Goal: Find specific page/section: Find specific page/section

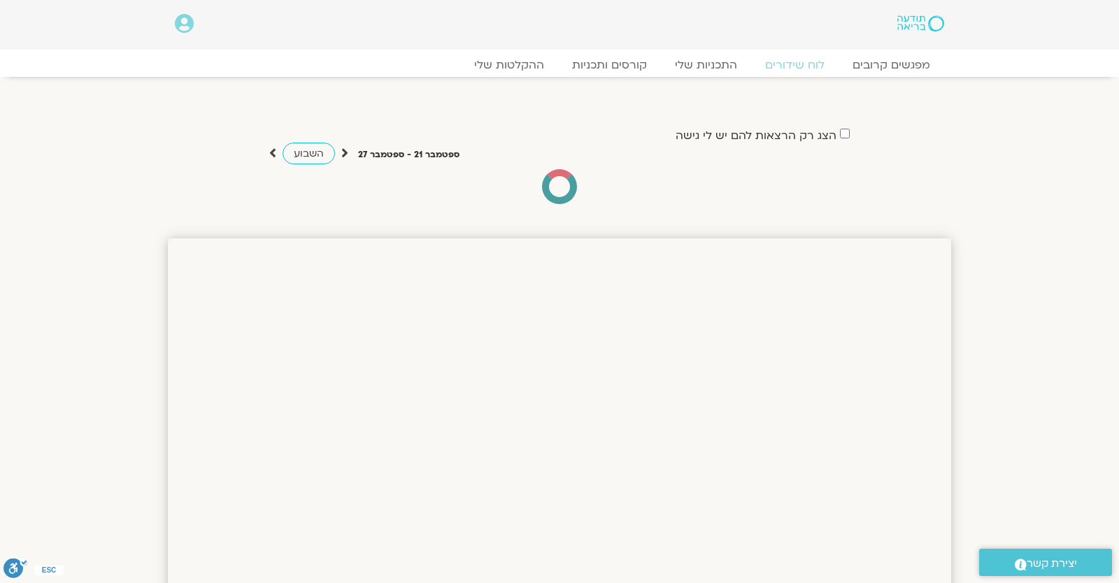
drag, startPoint x: 1023, startPoint y: 248, endPoint x: 1004, endPoint y: 259, distance: 22.0
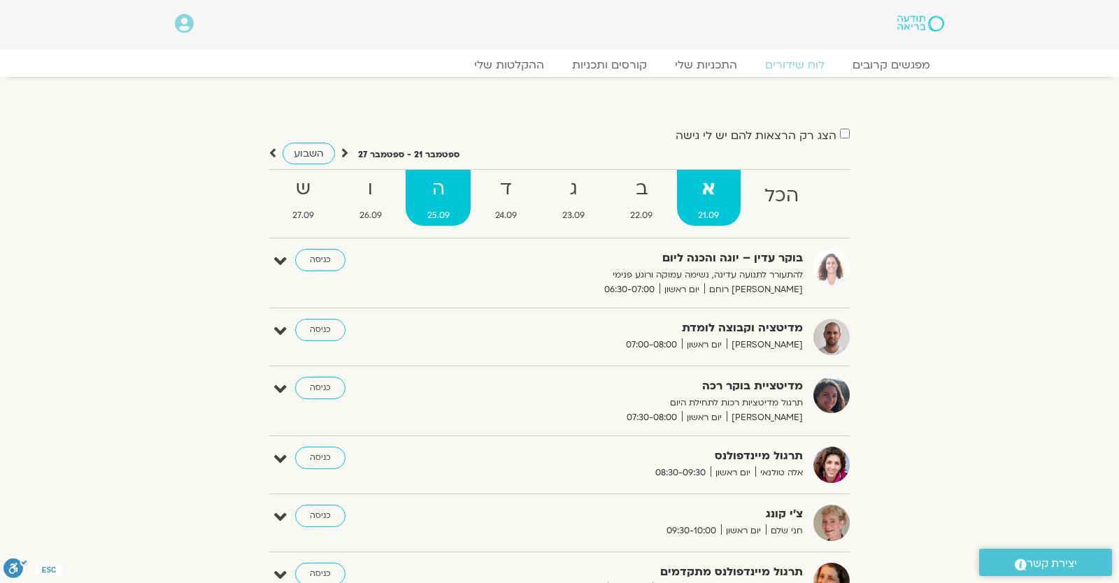
click at [454, 209] on span "25.09" at bounding box center [438, 215] width 65 height 15
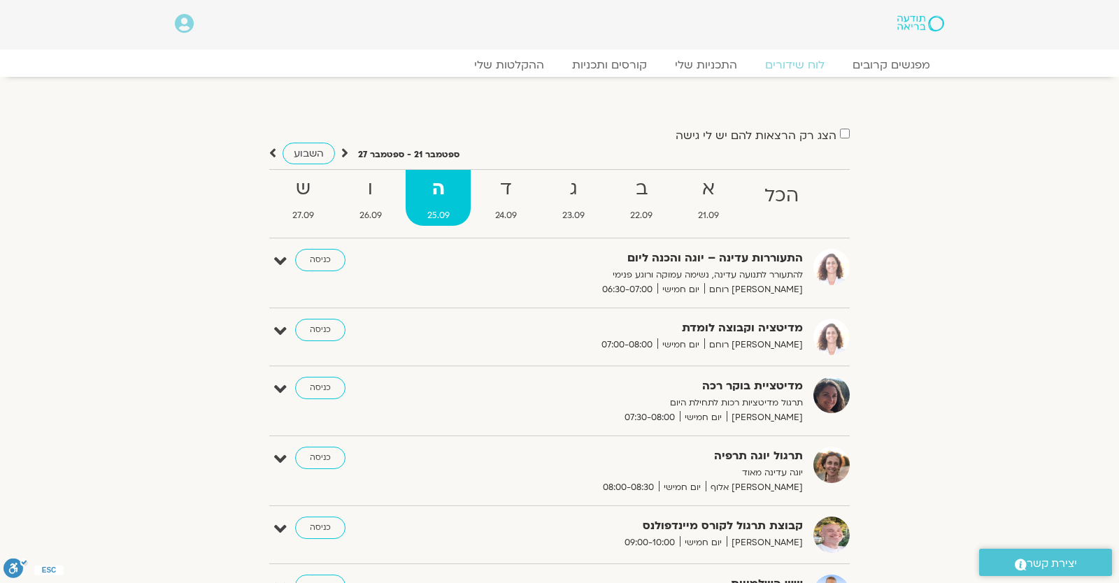
click at [182, 20] on icon at bounding box center [184, 24] width 19 height 20
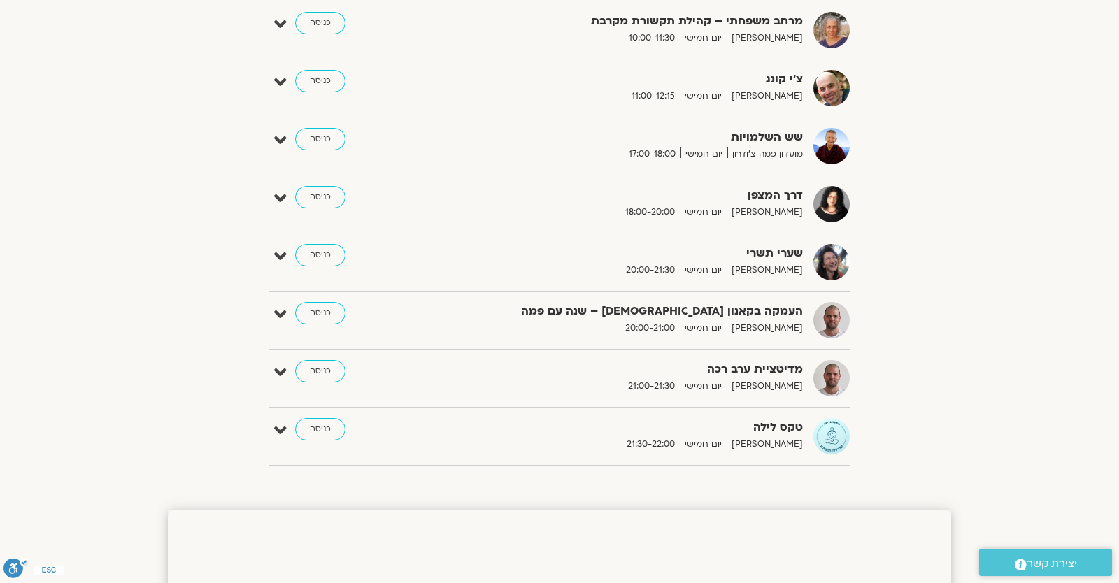
scroll to position [122, 0]
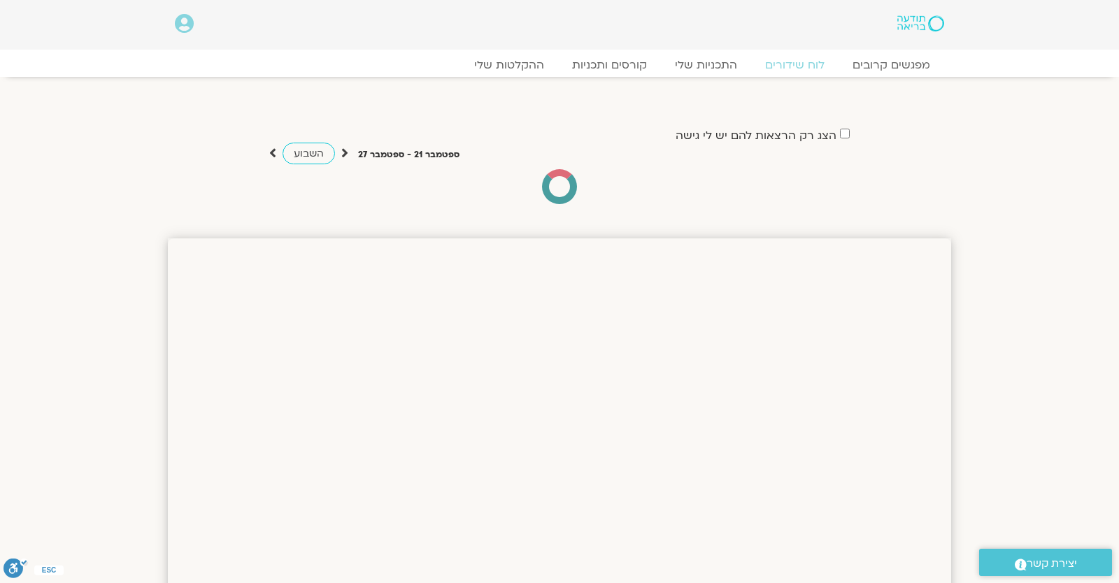
scroll to position [122, 0]
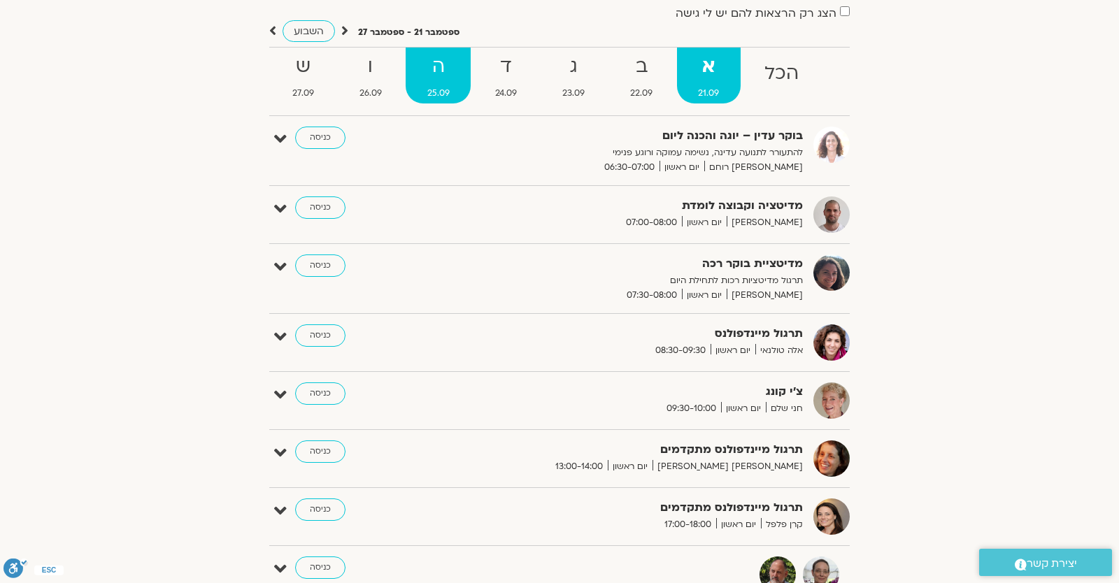
click at [414, 90] on span "25.09" at bounding box center [438, 93] width 65 height 15
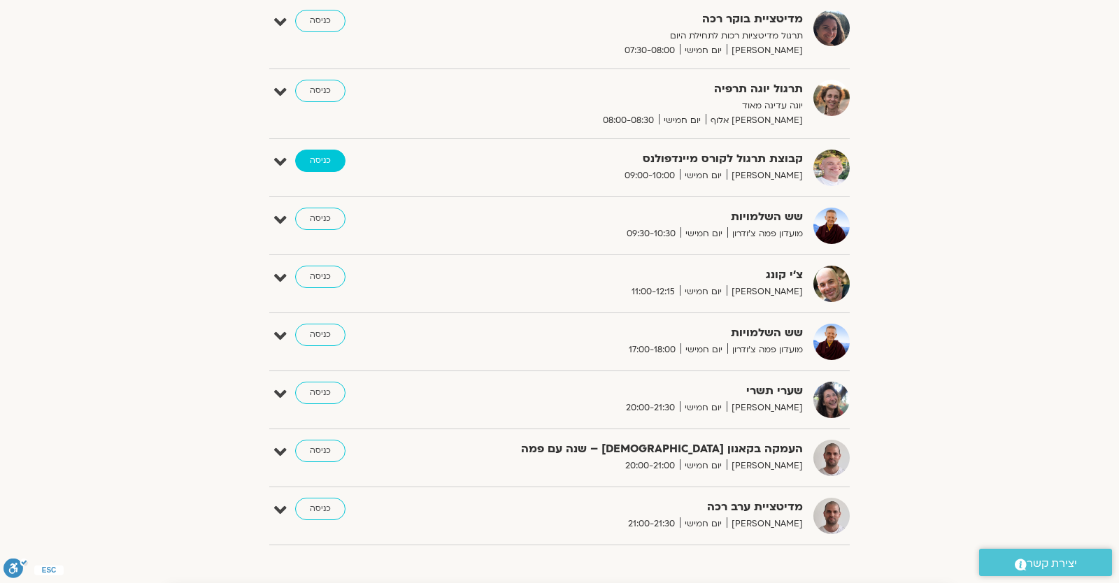
scroll to position [0, 0]
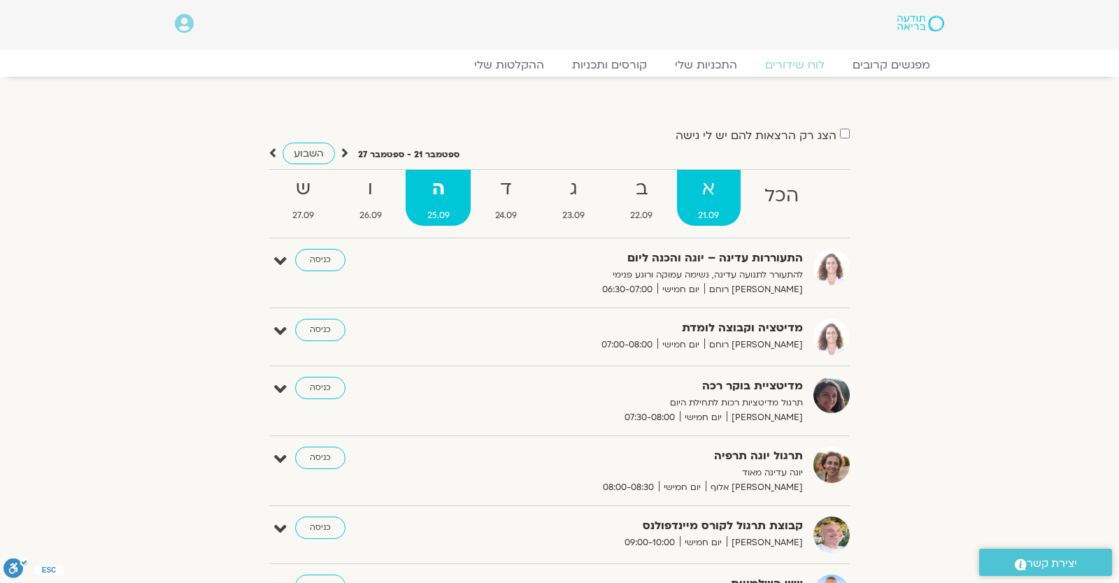
click at [677, 200] on strong "א" at bounding box center [709, 188] width 64 height 31
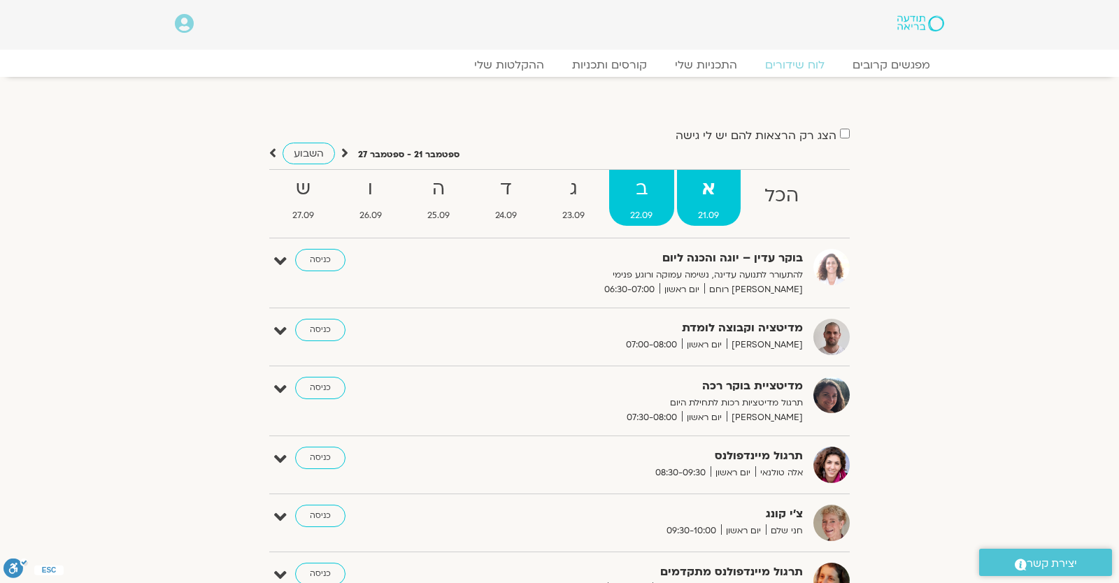
click at [627, 192] on strong "ב" at bounding box center [641, 188] width 65 height 31
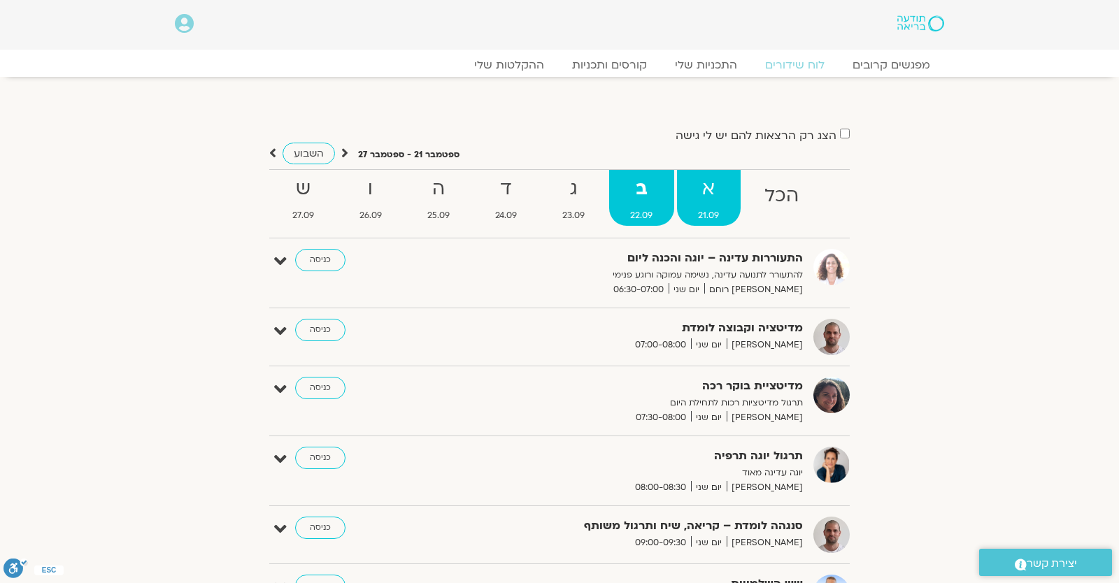
click at [698, 187] on strong "א" at bounding box center [709, 188] width 64 height 31
